Goal: Check status

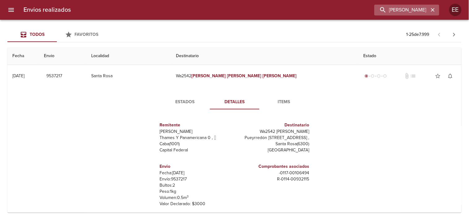
click at [422, 10] on input "[PERSON_NAME]" at bounding box center [402, 10] width 54 height 11
type input "[PERSON_NAME]"
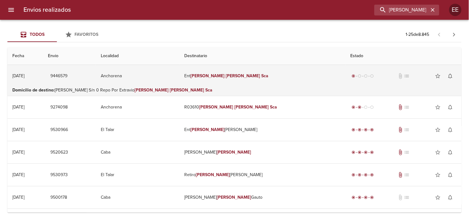
click at [179, 81] on td "Anchorena" at bounding box center [138, 76] width 84 height 22
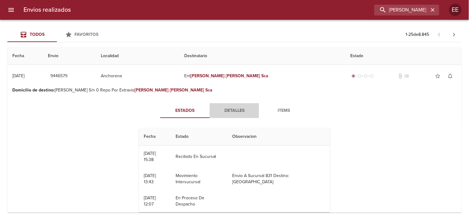
click at [236, 109] on span "Detalles" at bounding box center [235, 111] width 42 height 8
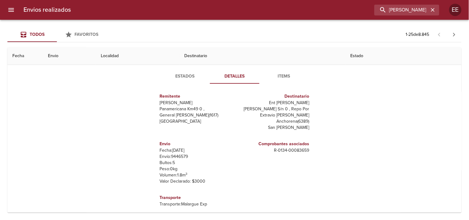
scroll to position [69, 0]
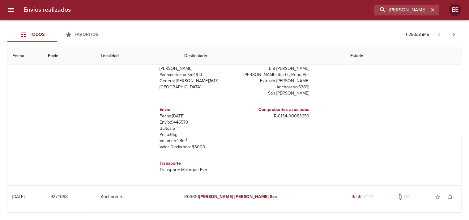
click at [175, 123] on p "Envío: 9446579" at bounding box center [196, 122] width 72 height 6
copy p "9446579"
drag, startPoint x: 294, startPoint y: 124, endPoint x: 277, endPoint y: 87, distance: 41.0
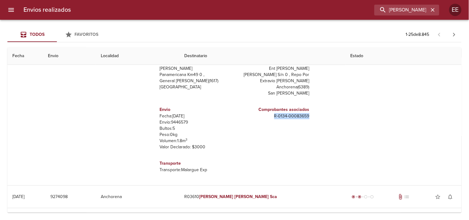
click at [307, 122] on div "Comprobantes asociados R - 0134 - 00083659" at bounding box center [273, 129] width 77 height 54
copy p "R - 0134 - 00083659"
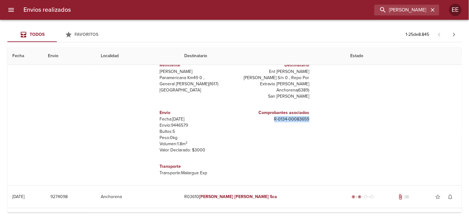
scroll to position [0, 0]
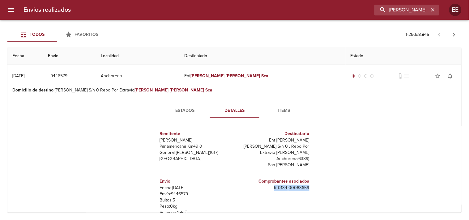
drag, startPoint x: 257, startPoint y: 141, endPoint x: 315, endPoint y: 140, distance: 57.9
click at [315, 140] on div "Remitente Wamaro Tortuguitas Panamericana Km49 0 , General [PERSON_NAME] ( 1617…" at bounding box center [234, 185] width 171 height 124
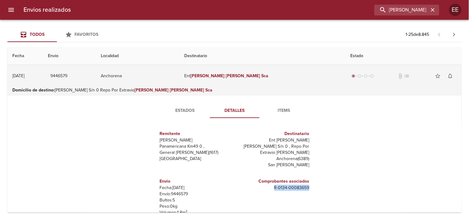
copy p "Ent [PERSON_NAME]"
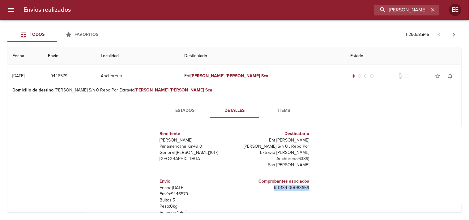
click at [184, 108] on span "Estados" at bounding box center [185, 111] width 42 height 8
